Goal: Task Accomplishment & Management: Use online tool/utility

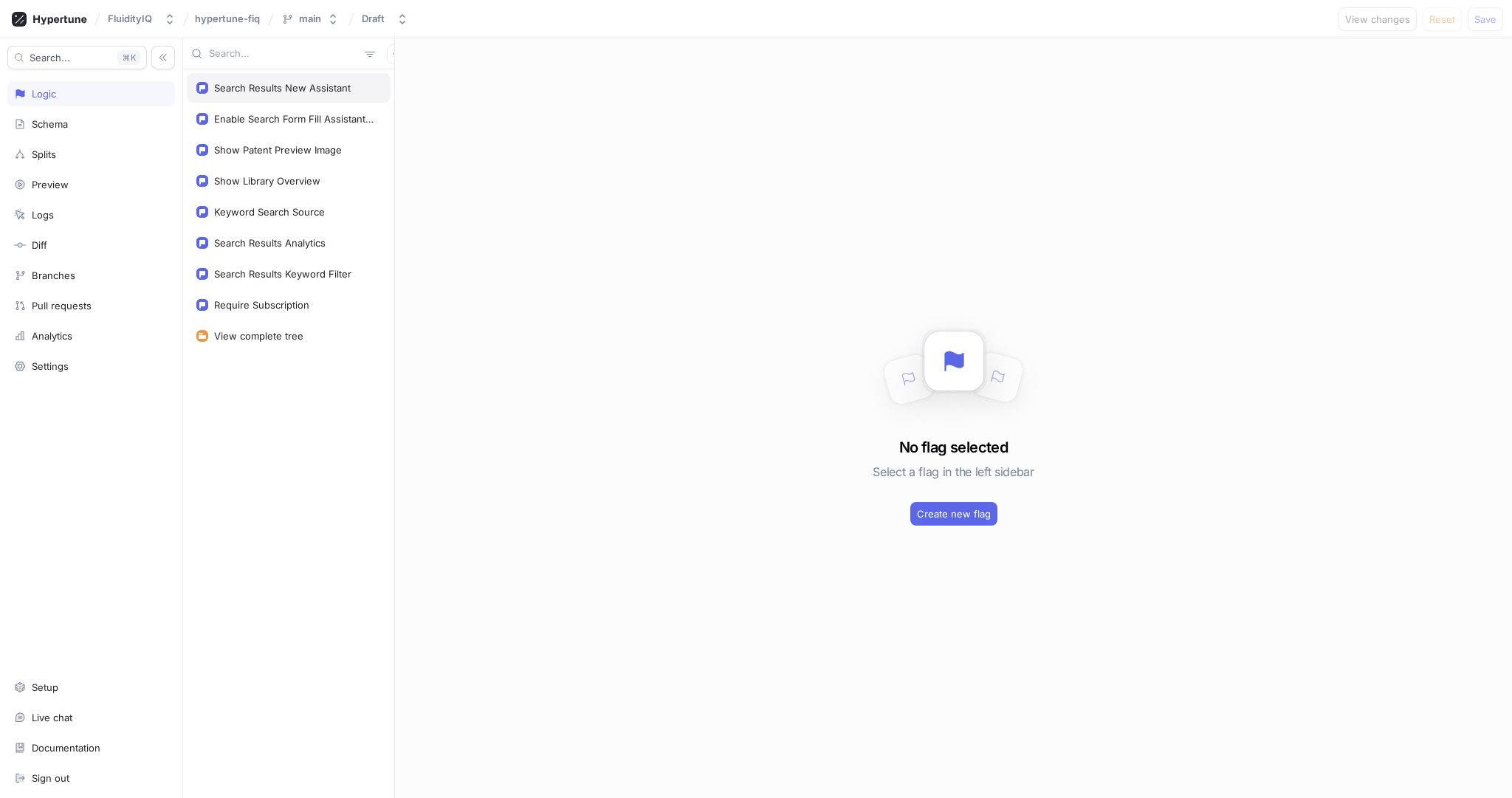
click at [299, 90] on div "Search Results New Assistant" at bounding box center [282, 87] width 136 height 12
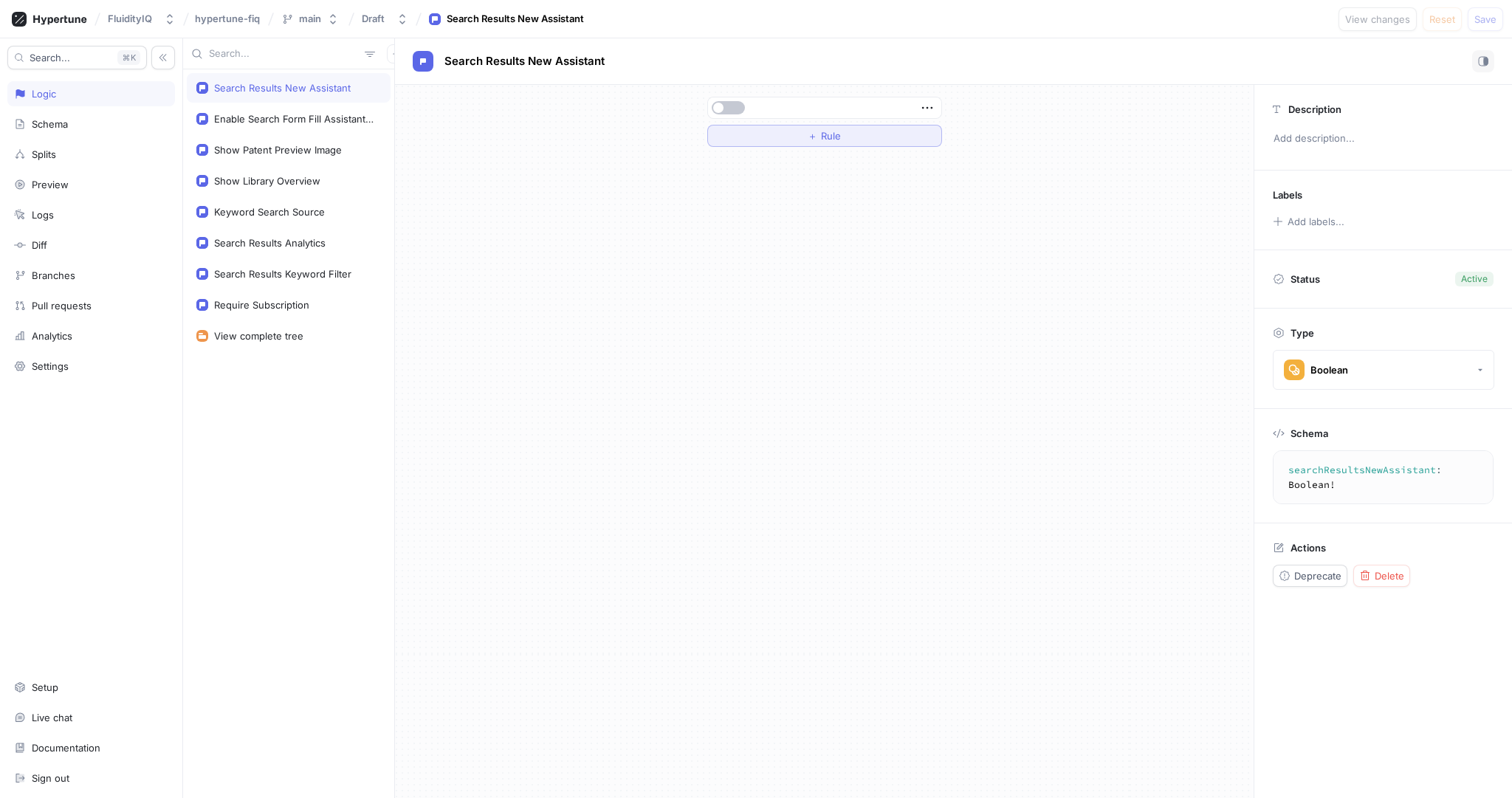
click at [854, 132] on button "＋ Rule" at bounding box center [825, 135] width 235 height 22
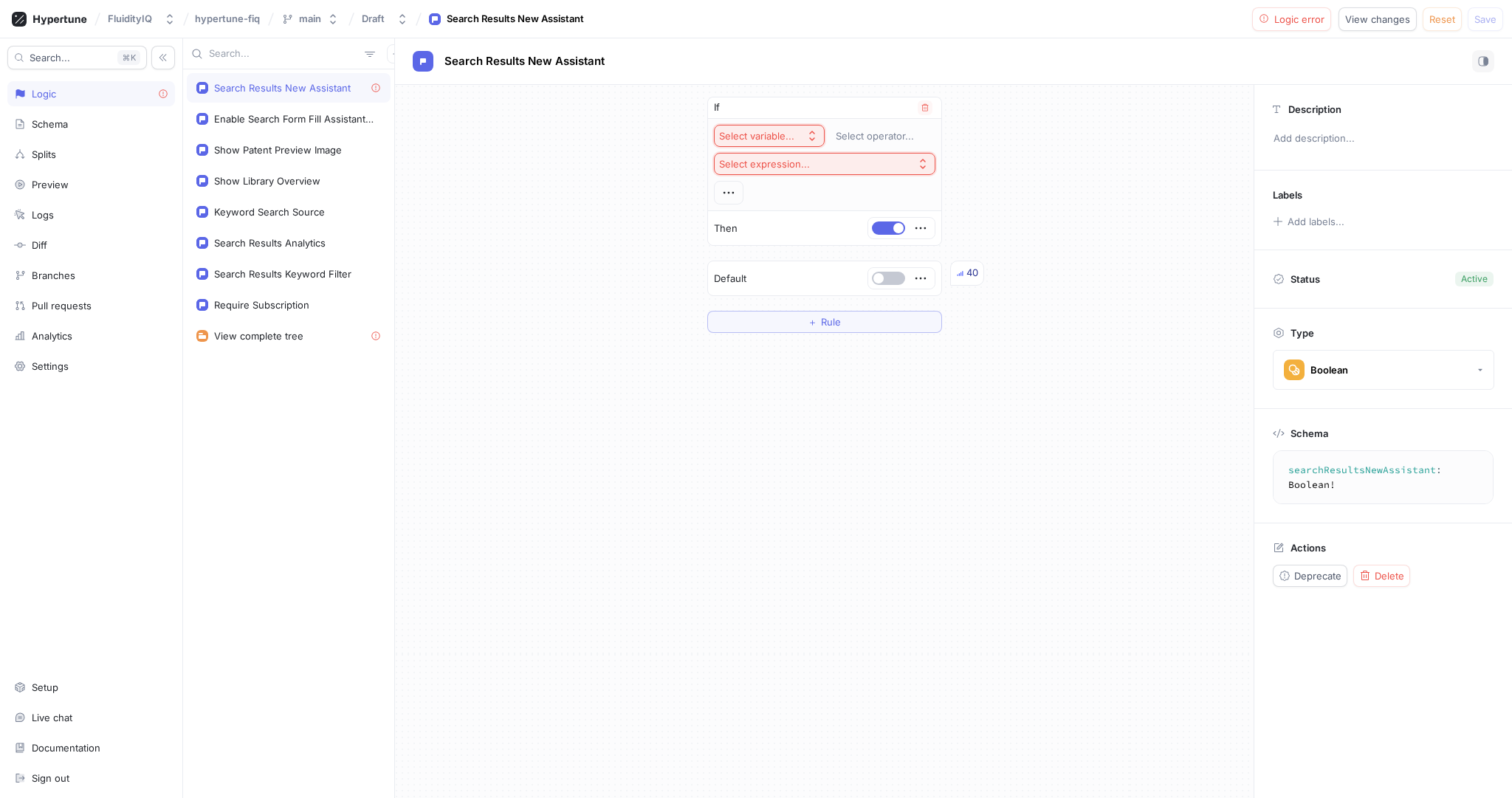
click at [797, 133] on div "Select variable..." at bounding box center [760, 136] width 81 height 13
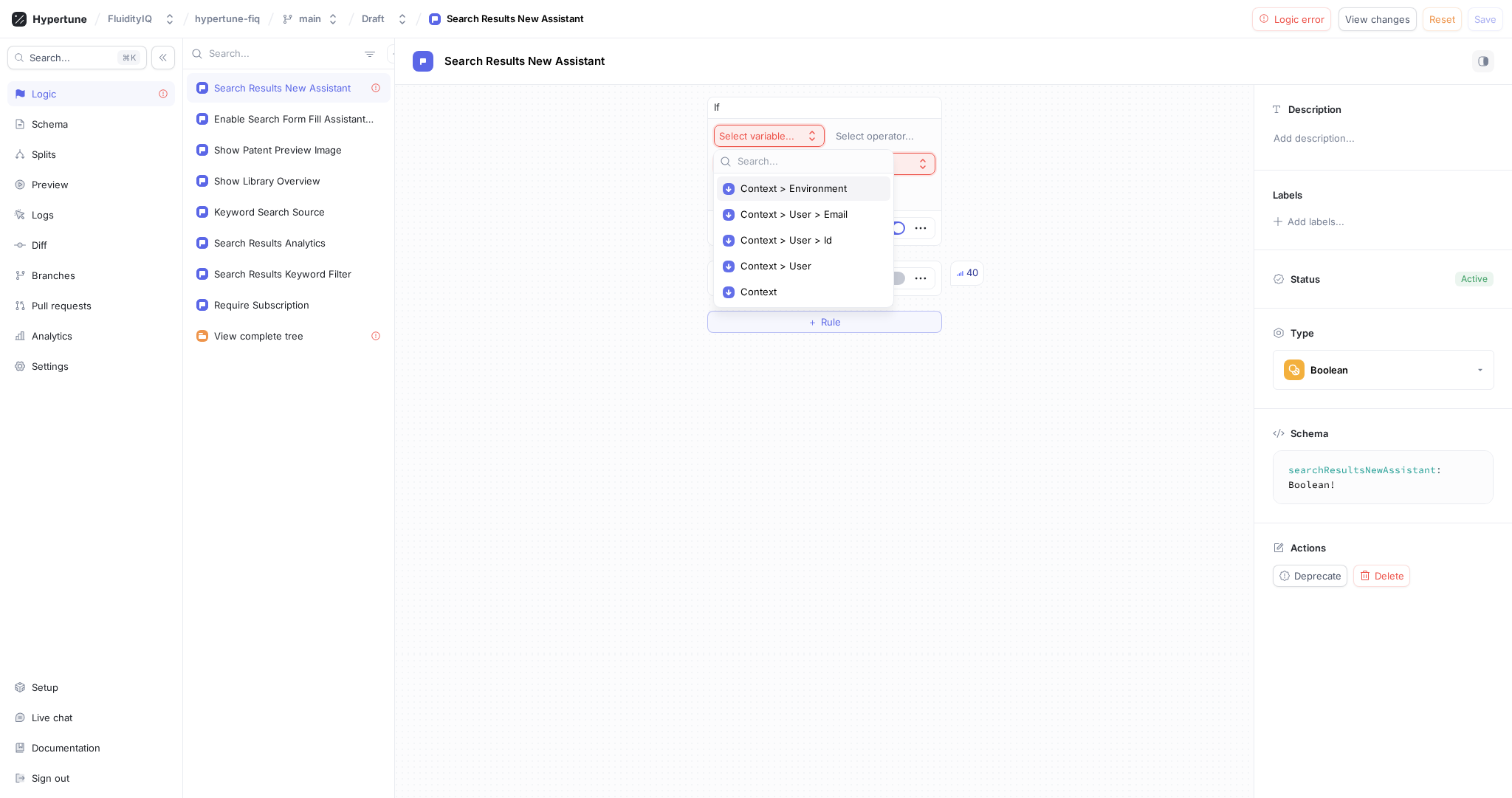
click at [812, 187] on span "Context > Environment" at bounding box center [808, 188] width 136 height 13
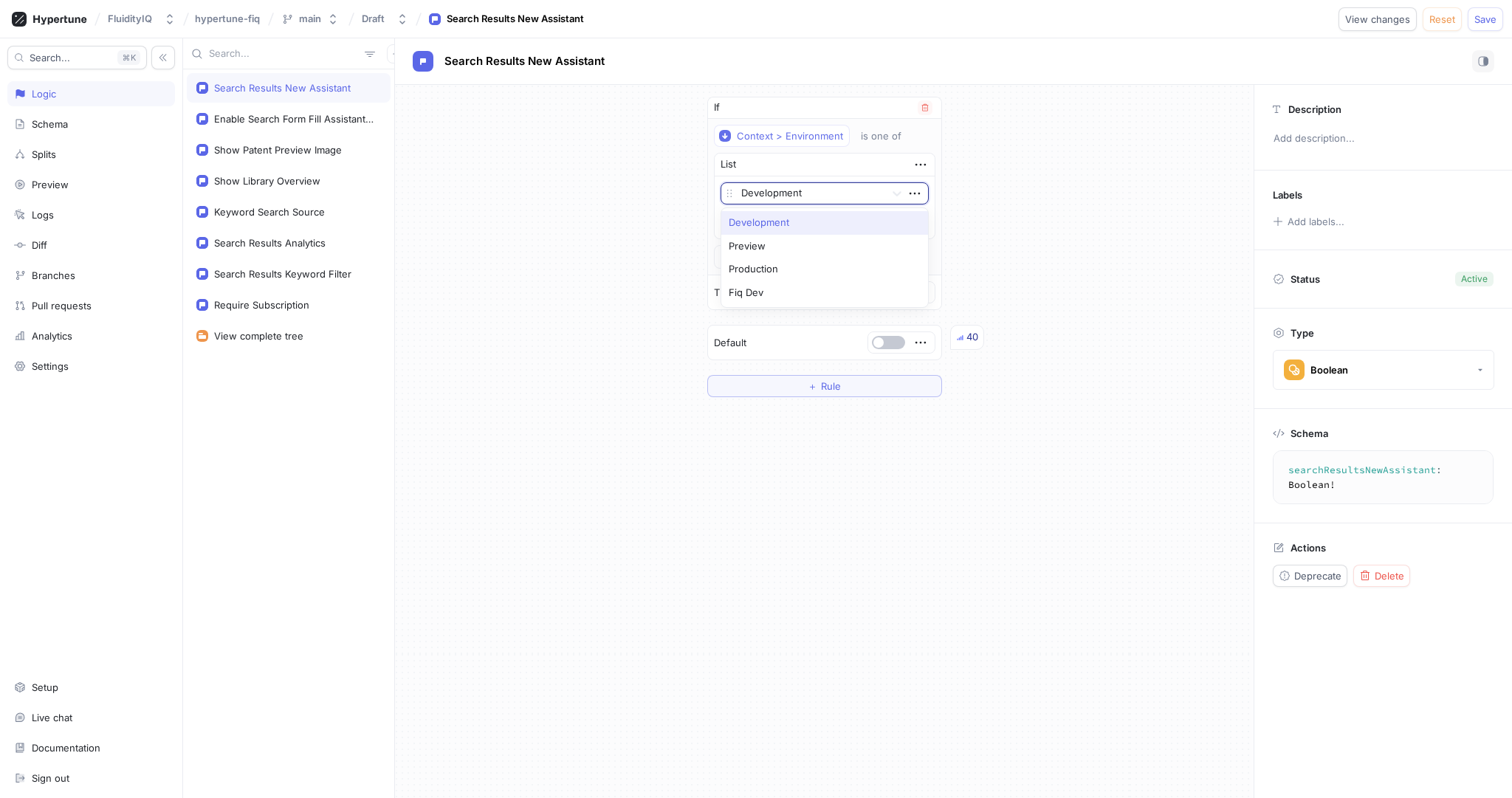
click at [795, 191] on div at bounding box center [810, 194] width 138 height 17
click at [767, 283] on div "Fiq Dev" at bounding box center [824, 293] width 206 height 24
click at [1480, 20] on span "Save" at bounding box center [1485, 19] width 22 height 9
click at [314, 120] on div "Enable Search Form Fill Assistant UI" at bounding box center [295, 118] width 161 height 12
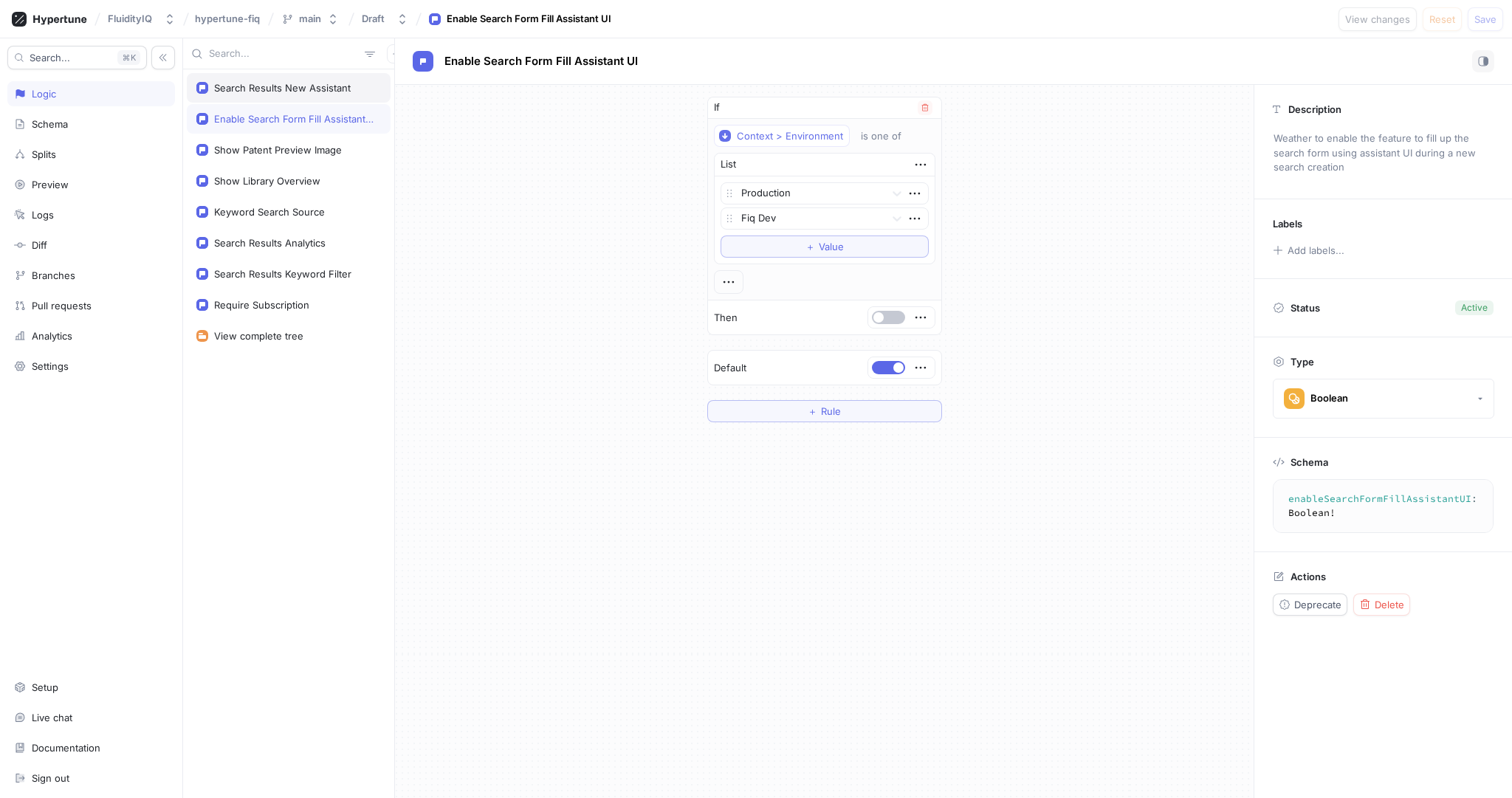
click at [323, 95] on div "Search Results New Assistant" at bounding box center [288, 87] width 204 height 29
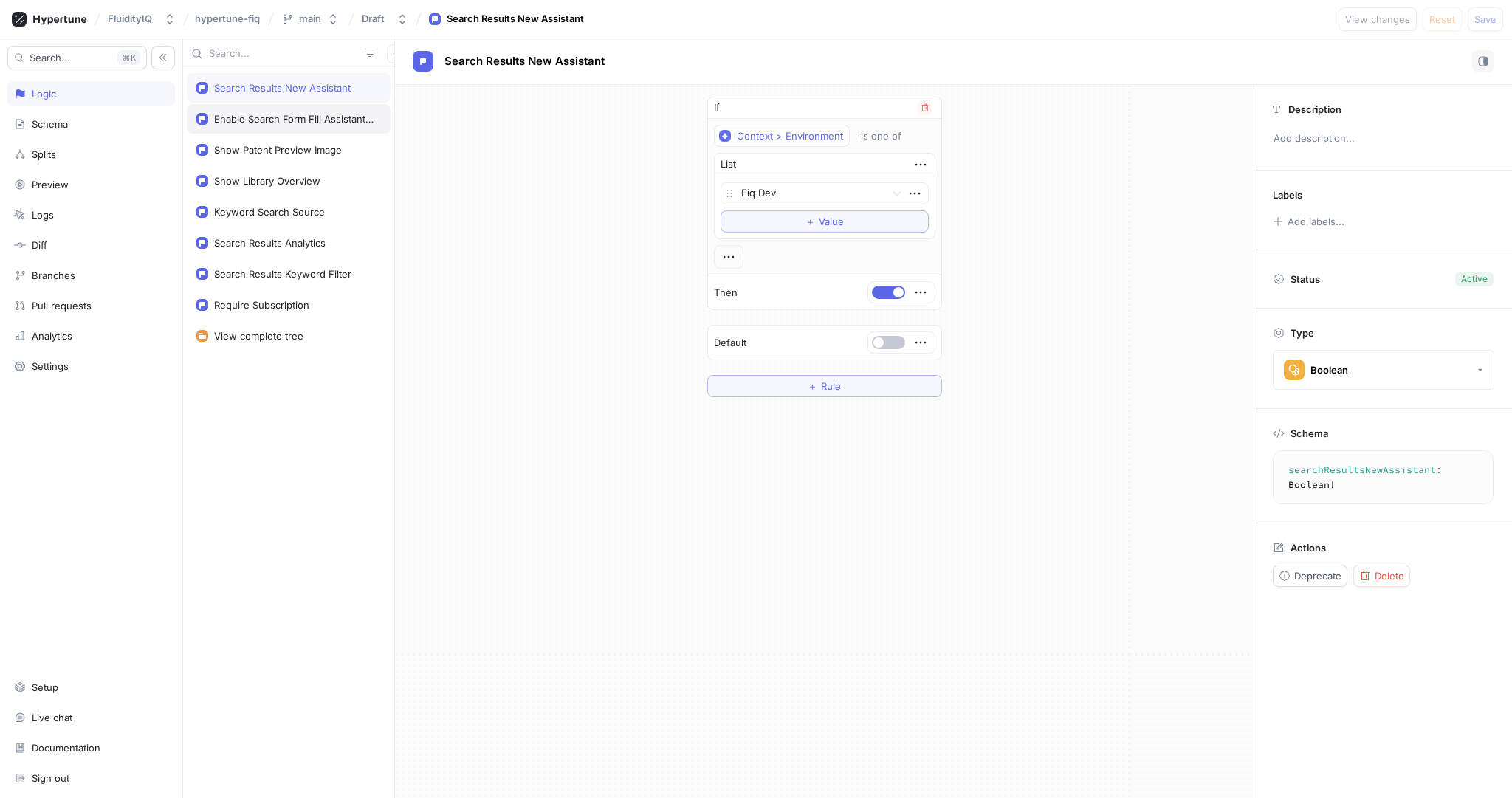
click at [323, 113] on div "Enable Search Form Fill Assistant UI" at bounding box center [295, 118] width 161 height 12
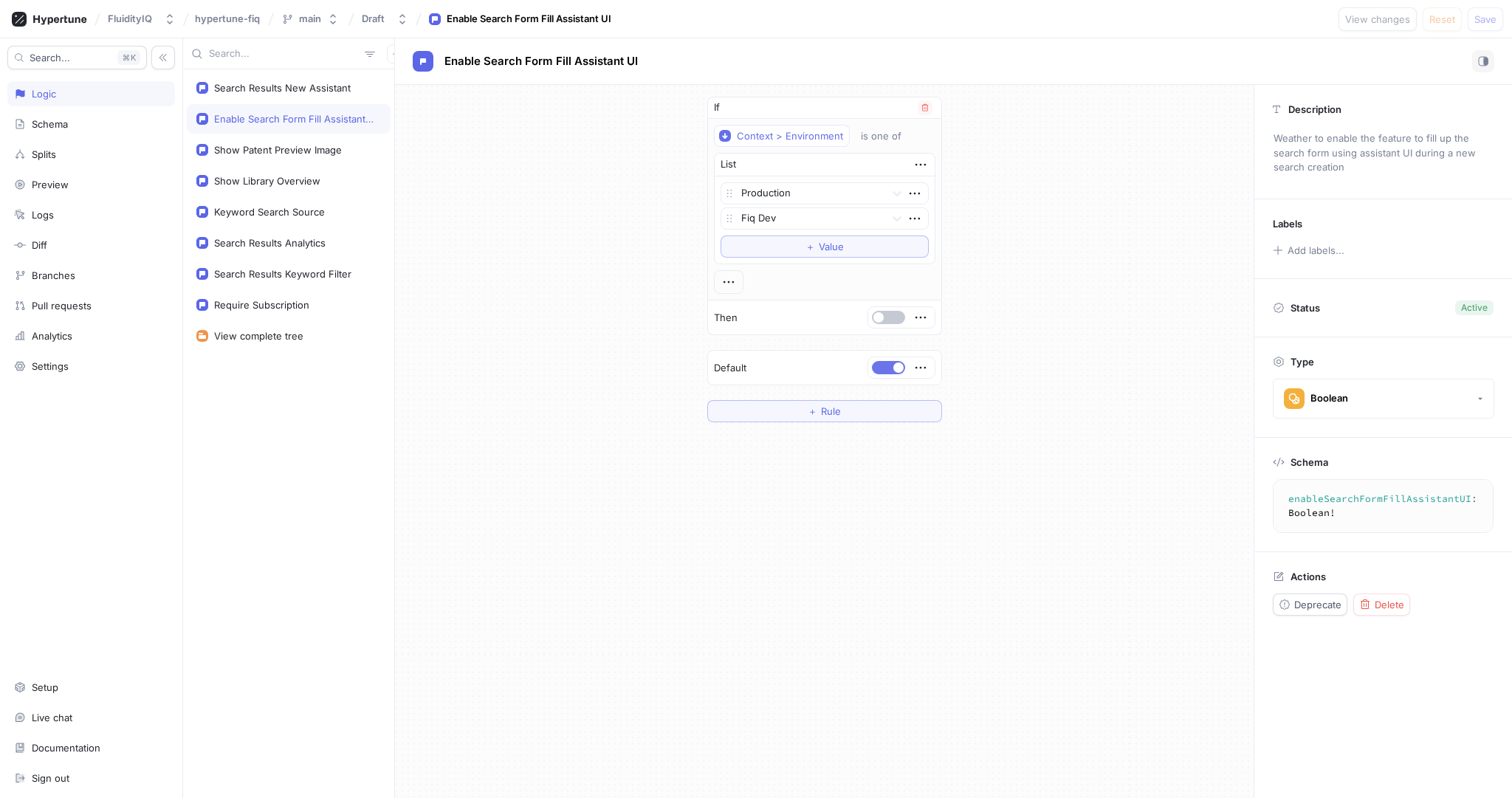
click at [886, 368] on button "button" at bounding box center [889, 367] width 33 height 13
click at [918, 195] on icon "button" at bounding box center [915, 193] width 17 height 17
click at [939, 218] on p "Delete" at bounding box center [943, 220] width 29 height 15
click at [885, 292] on button "button" at bounding box center [889, 292] width 33 height 13
click at [1488, 19] on span "Save" at bounding box center [1485, 19] width 22 height 9
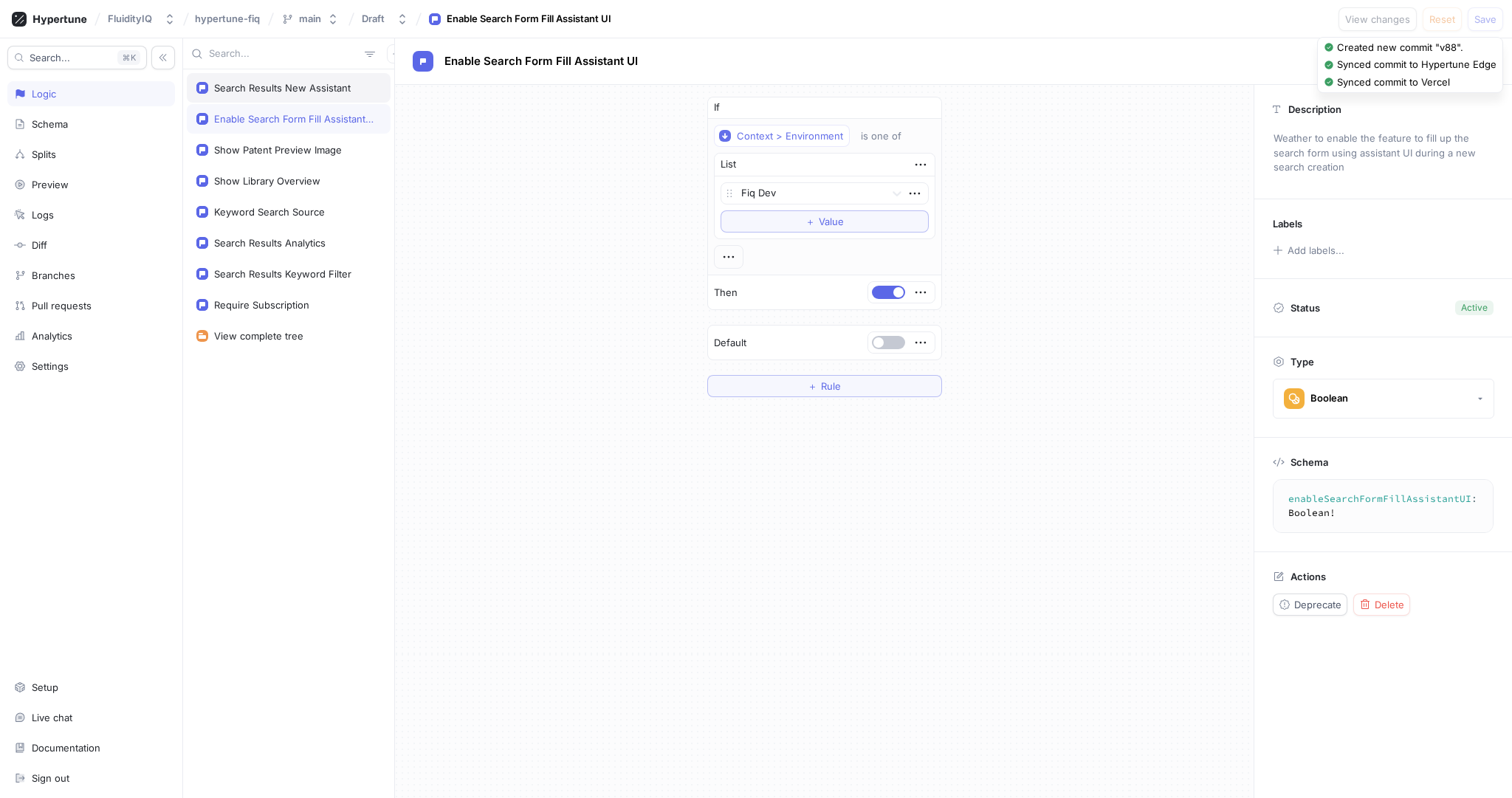
click at [329, 93] on div "Search Results New Assistant" at bounding box center [282, 87] width 136 height 12
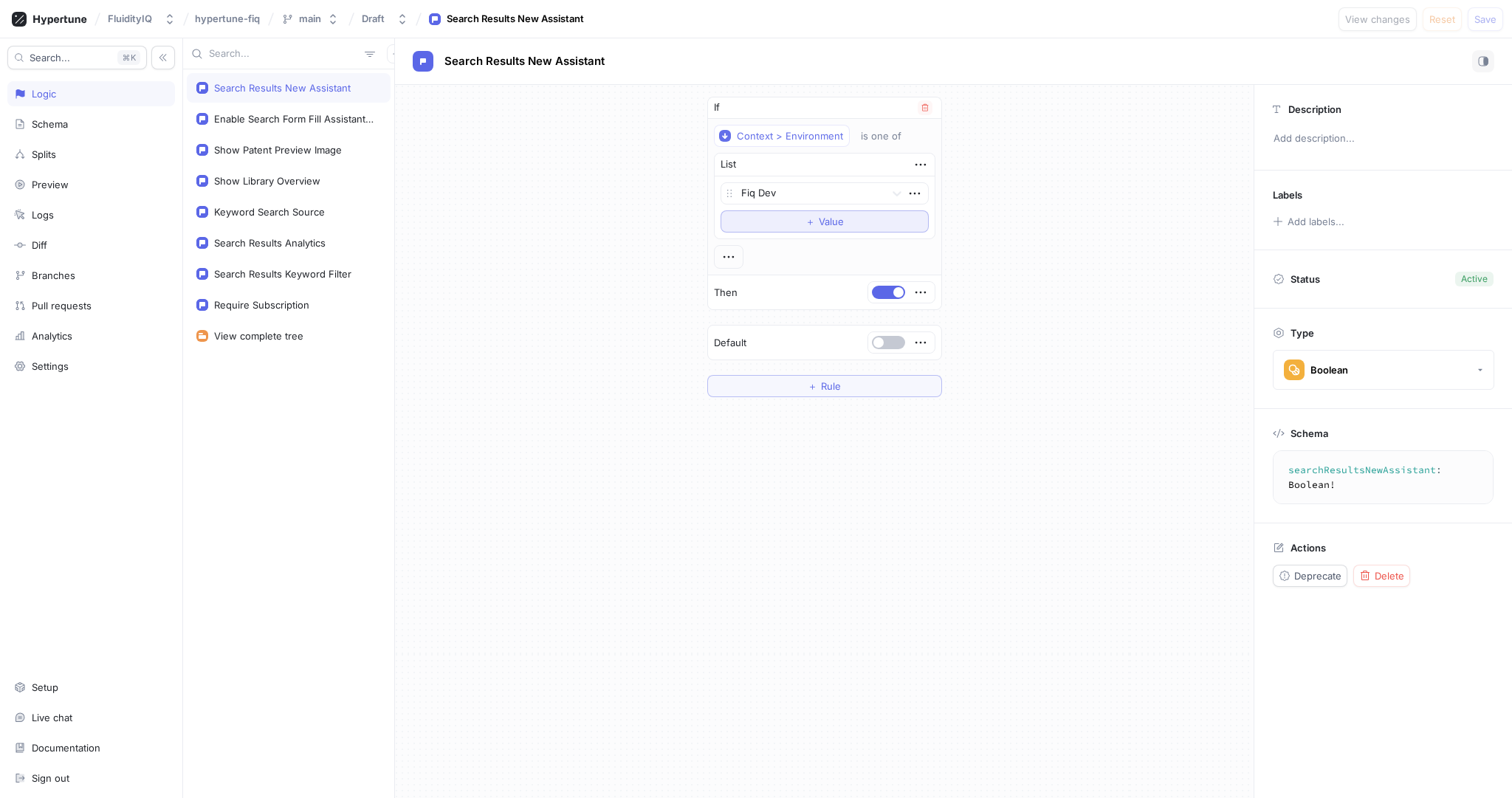
click at [852, 221] on button "＋ Value" at bounding box center [824, 221] width 208 height 22
click at [1484, 20] on span "Save" at bounding box center [1485, 19] width 22 height 9
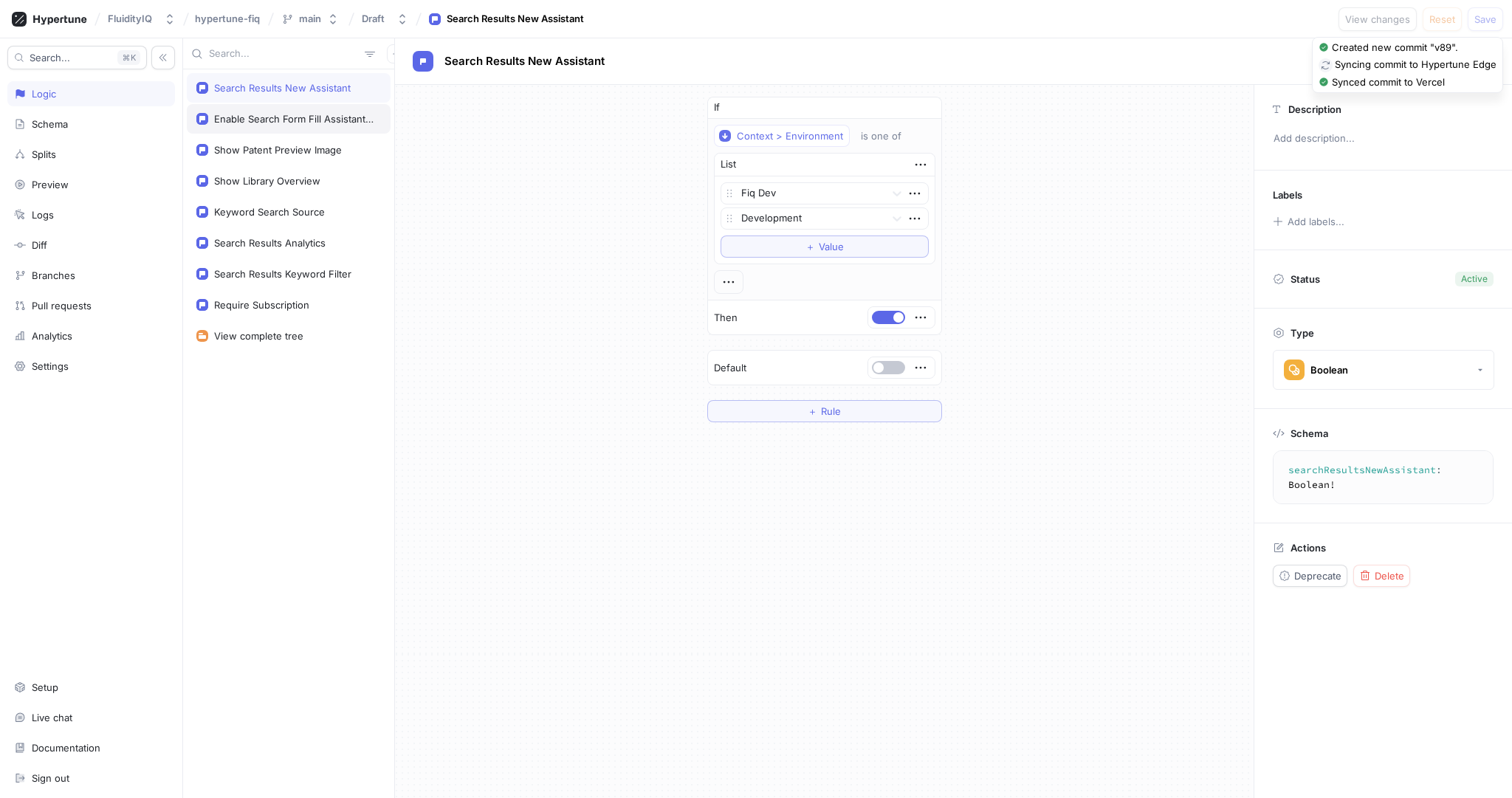
click at [310, 117] on div "Enable Search Form Fill Assistant UI" at bounding box center [295, 118] width 161 height 12
type textarea "enableSearchFormFillAssistantUI: Boolean!"
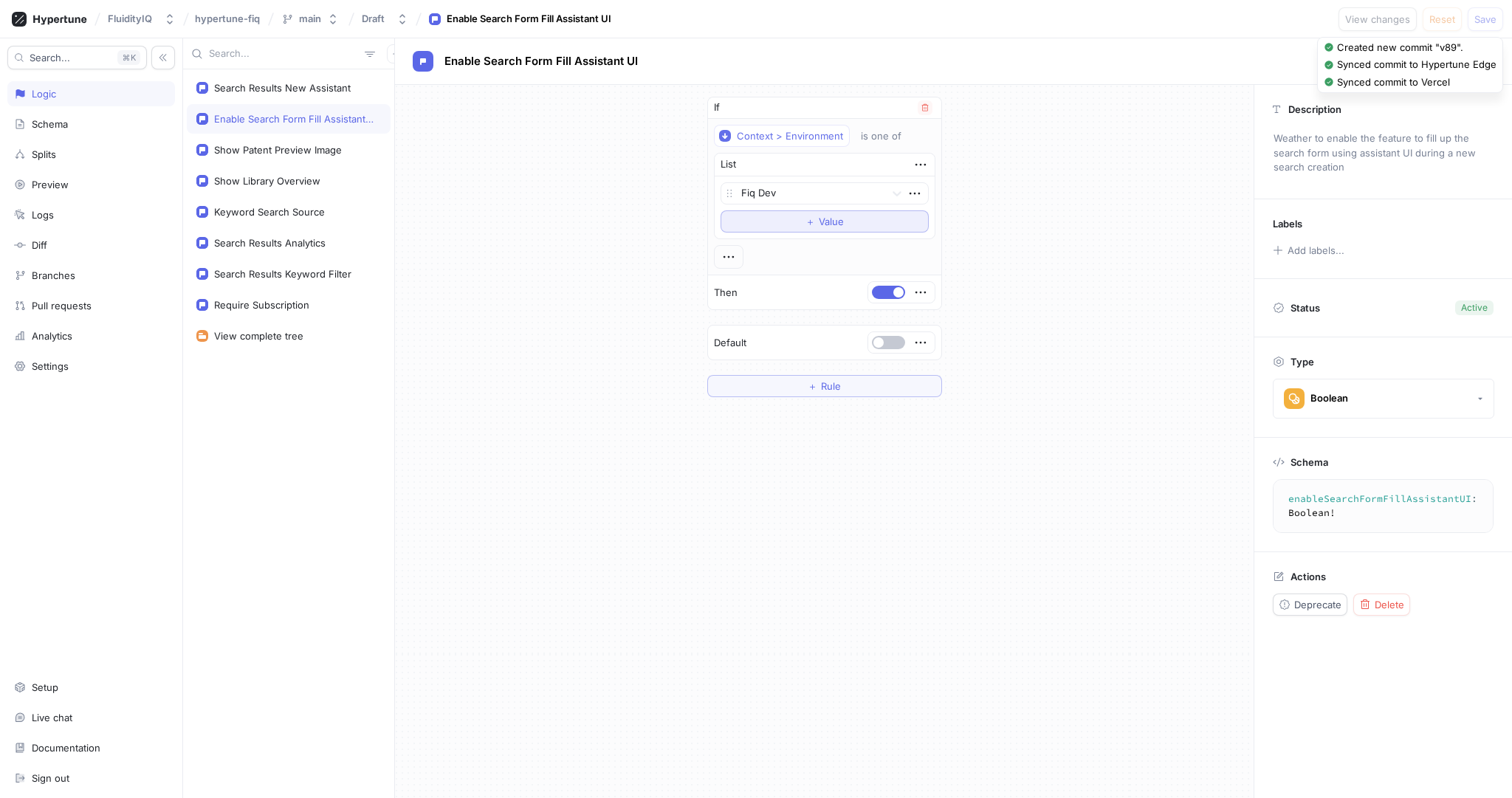
click at [893, 225] on button "＋ Value" at bounding box center [824, 221] width 208 height 22
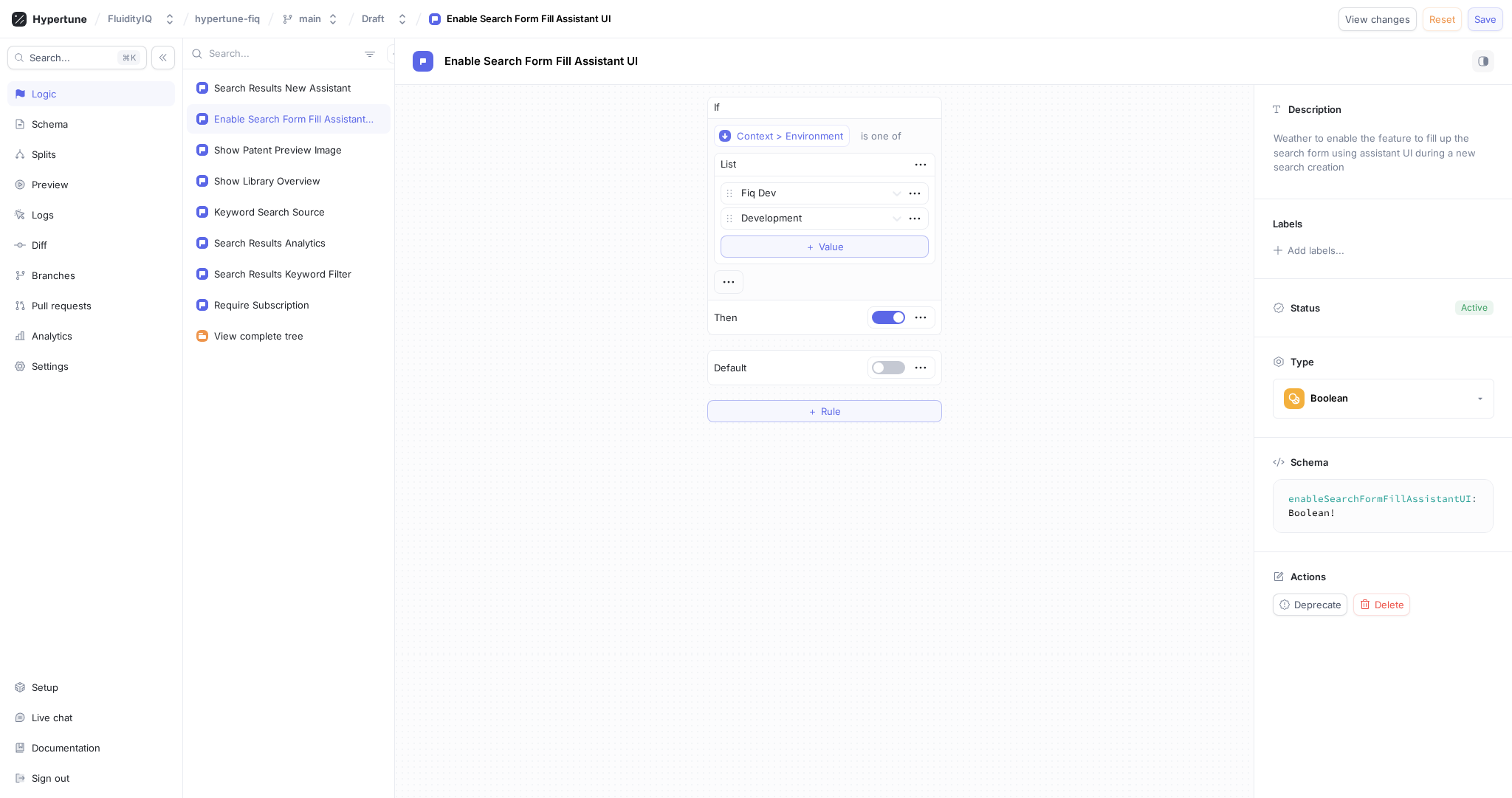
click at [1492, 20] on span "Save" at bounding box center [1485, 19] width 22 height 9
